Goal: Use online tool/utility: Use online tool/utility

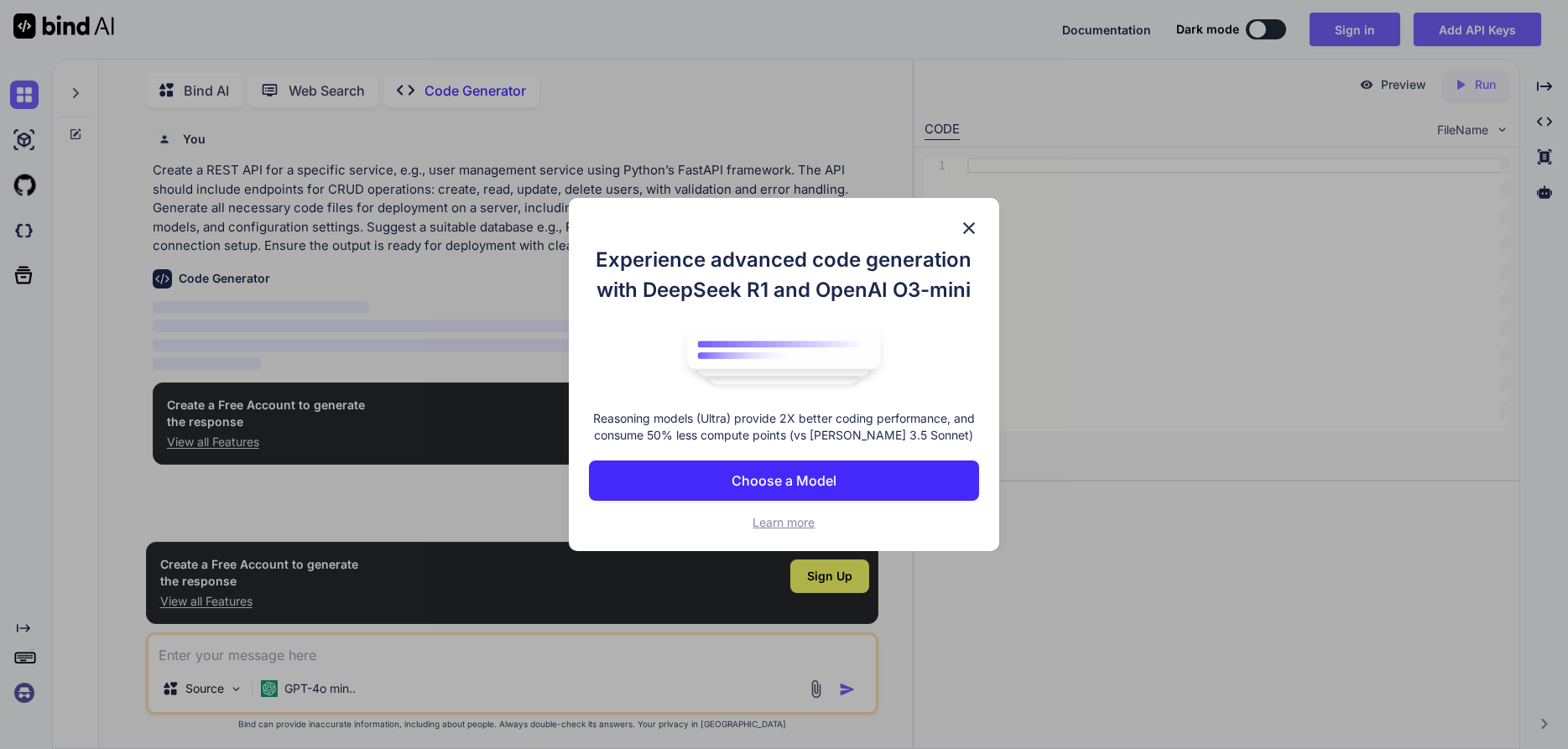
scroll to position [6, 0]
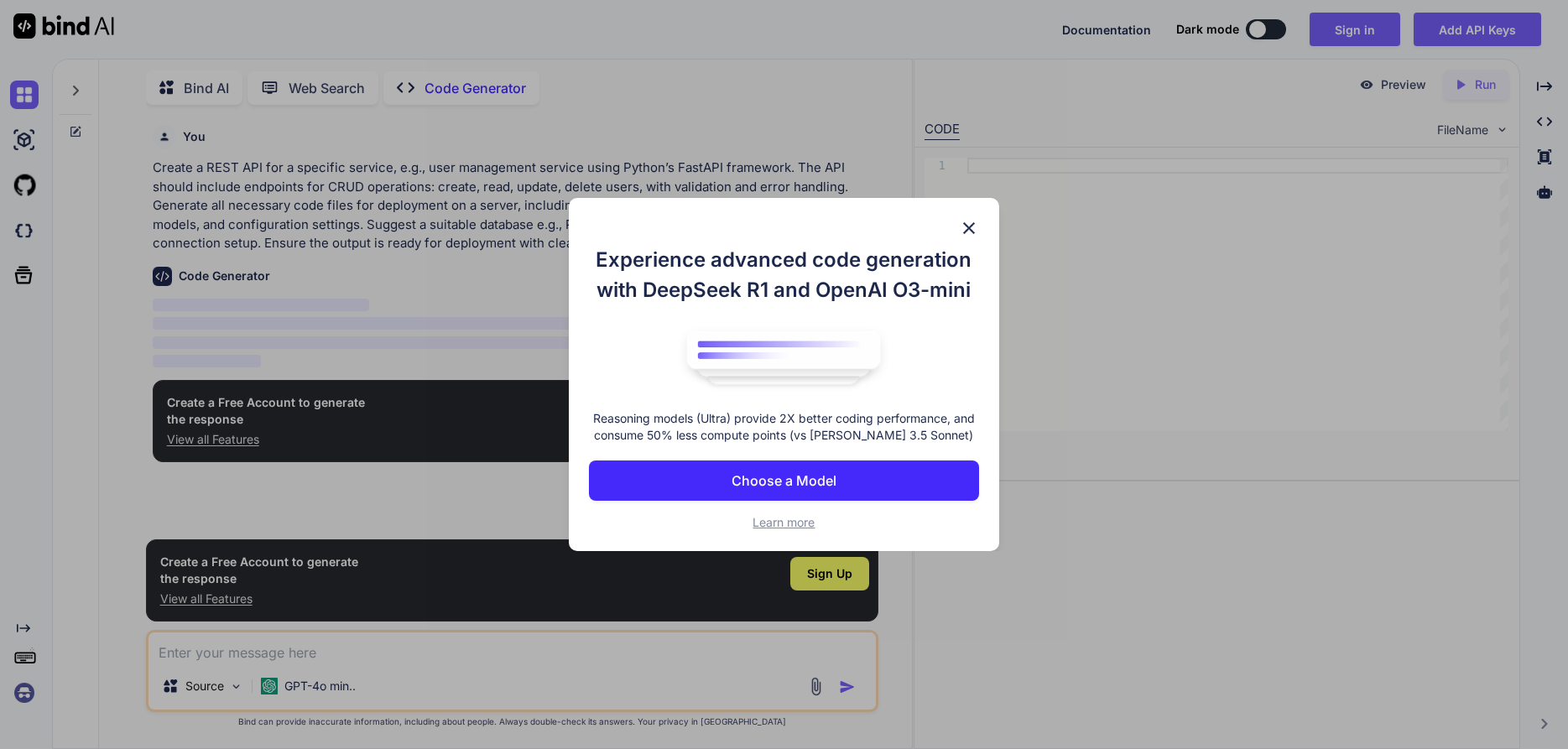
type textarea "x"
click at [804, 486] on p "Choose a Model" at bounding box center [783, 480] width 105 height 20
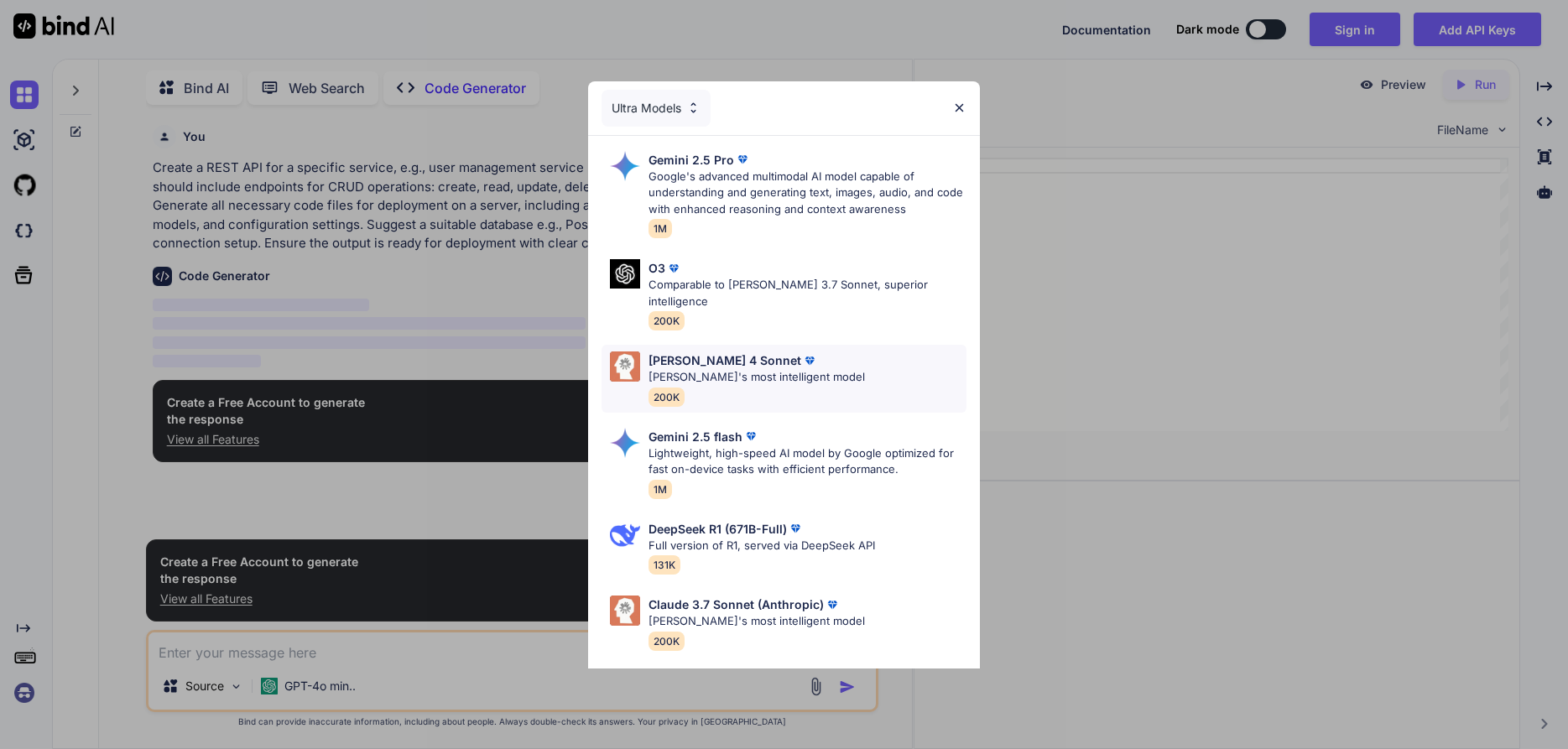
click at [739, 352] on p "[PERSON_NAME] 4 Sonnet" at bounding box center [725, 361] width 153 height 18
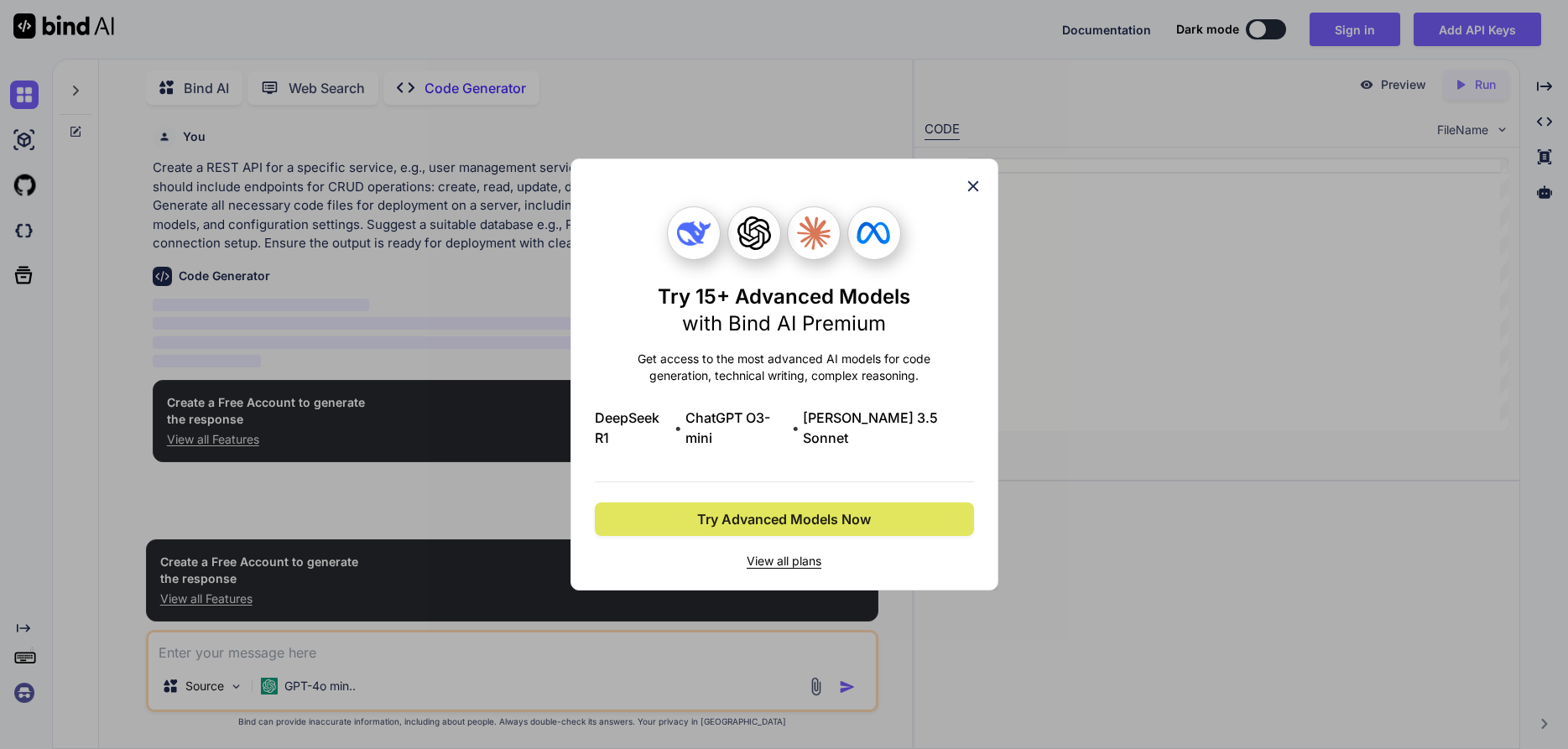
click at [826, 515] on span "Try Advanced Models Now" at bounding box center [783, 519] width 174 height 20
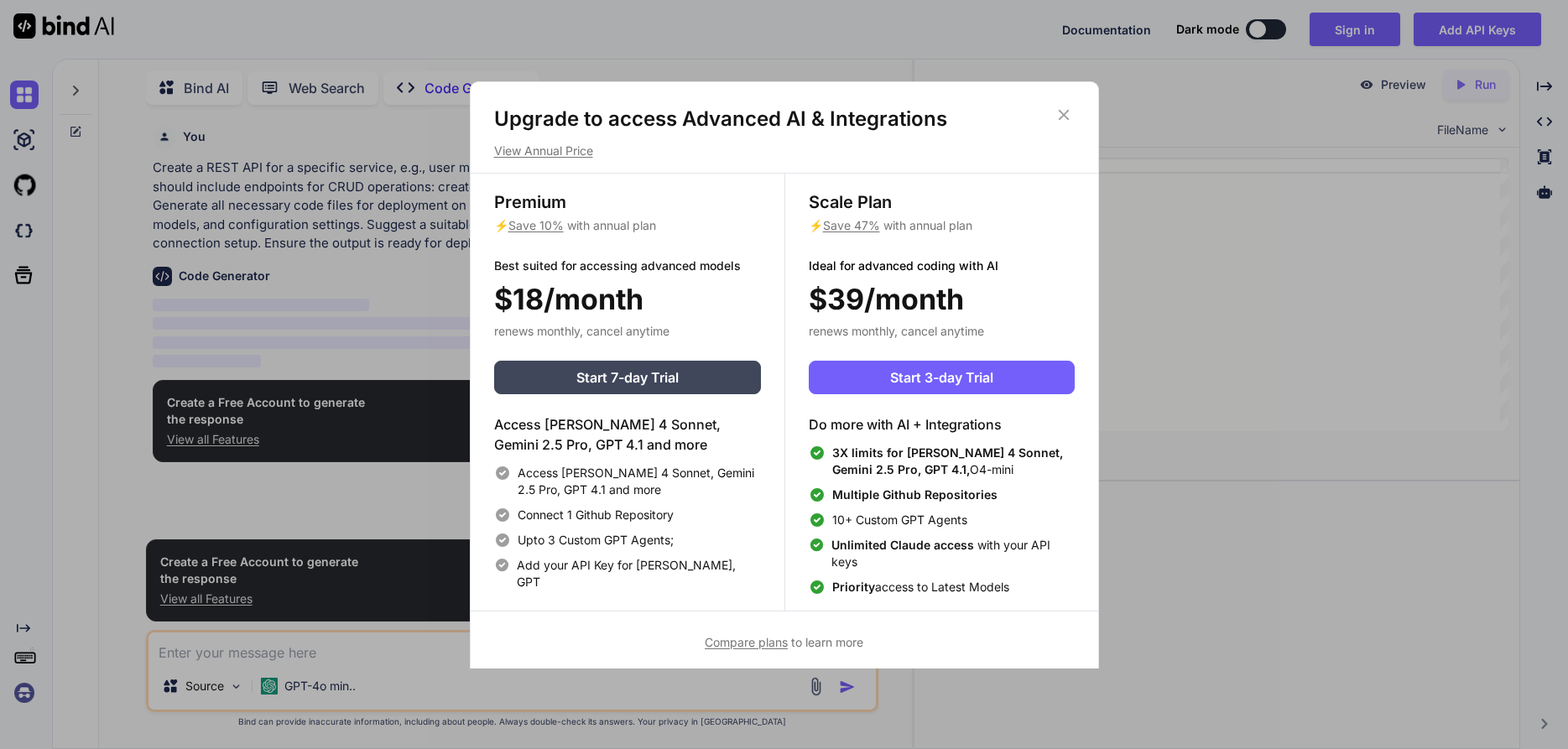
click at [1064, 103] on div "Upgrade to access Advanced AI & Integrations View Annual Price Premium ⚡ Save 1…" at bounding box center [784, 378] width 629 height 594
click at [1056, 111] on icon at bounding box center [1064, 115] width 19 height 19
